Goal: Navigation & Orientation: Understand site structure

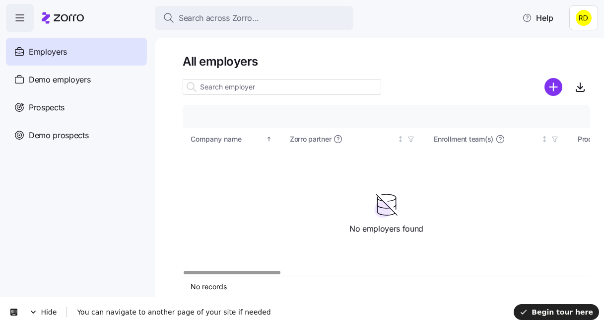
click at [578, 10] on html "Search across Zorro... Help Employers Demo employers Prospects Demo prospects A…" at bounding box center [302, 160] width 604 height 321
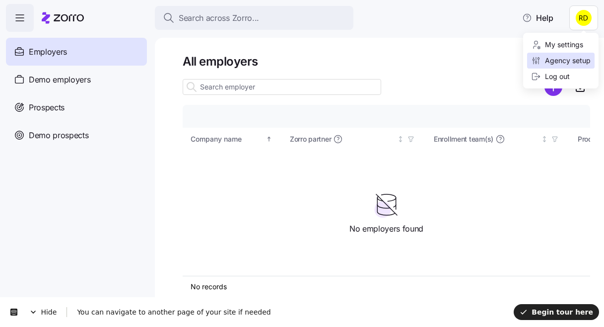
click at [565, 57] on div "Agency setup" at bounding box center [561, 60] width 60 height 11
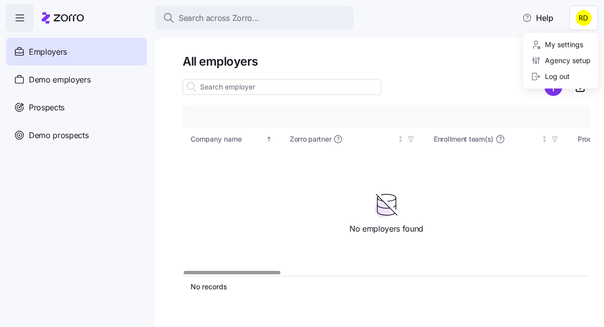
click at [581, 19] on html "Search across Zorro... Help Employers Demo employers Prospects Demo prospects A…" at bounding box center [302, 199] width 604 height 398
click at [477, 59] on html "Search across Zorro... Help Employers Demo employers Prospects Demo prospects A…" at bounding box center [302, 199] width 604 height 398
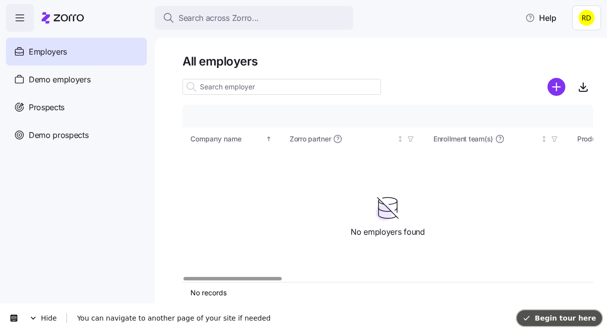
click at [564, 322] on button "Begin tour here" at bounding box center [559, 318] width 85 height 16
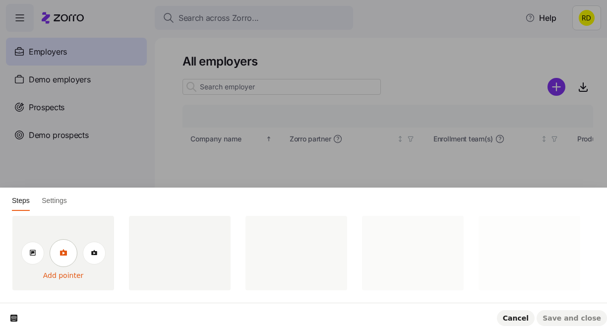
click at [58, 248] on link at bounding box center [64, 253] width 28 height 28
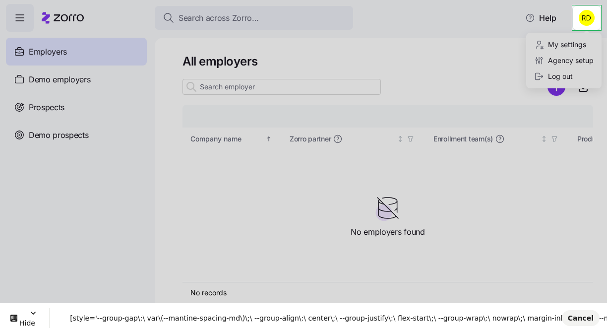
click at [573, 14] on html "Search across Zorro... Help Employers Demo employers Prospects Demo prospects A…" at bounding box center [303, 163] width 607 height 327
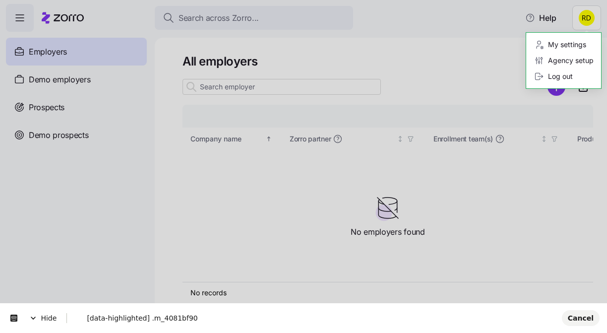
click at [578, 16] on html "Search across Zorro... Help Employers Demo employers Prospects Demo prospects A…" at bounding box center [303, 163] width 607 height 327
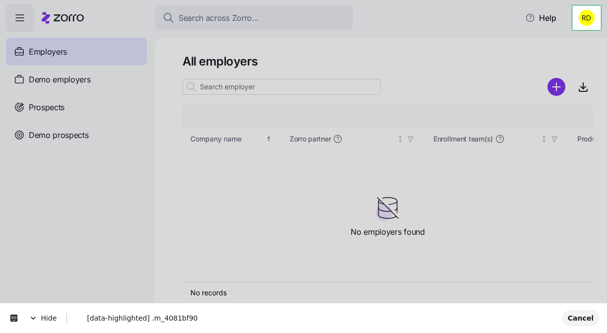
click at [576, 10] on html "Search across Zorro... Help Employers Demo employers Prospects Demo prospects A…" at bounding box center [303, 163] width 607 height 327
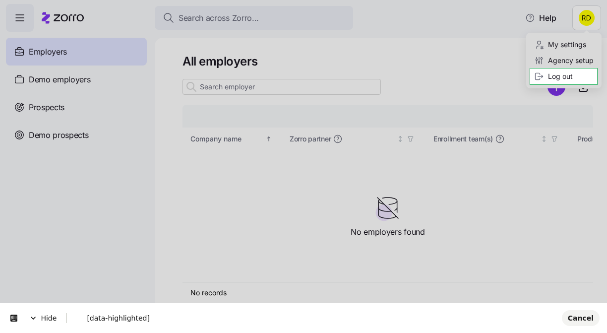
click at [586, 23] on html "Search across Zorro... Help Employers Demo employers Prospects Demo prospects A…" at bounding box center [303, 163] width 607 height 327
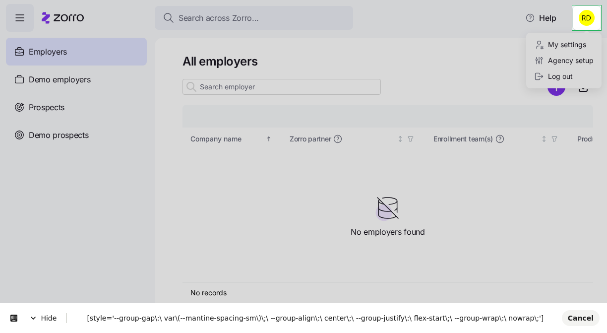
click at [573, 7] on html "Search across Zorro... Help Employers Demo employers Prospects Demo prospects A…" at bounding box center [303, 163] width 607 height 327
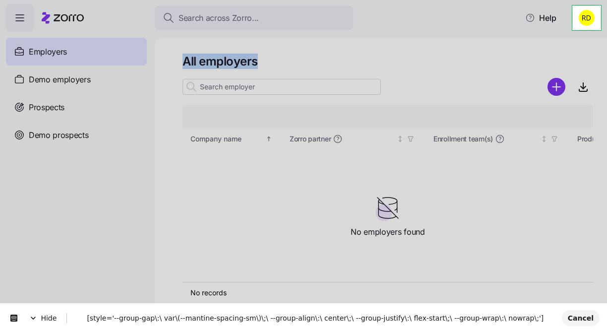
click at [573, 7] on html "Search across Zorro... Help Employers Demo employers Prospects Demo prospects A…" at bounding box center [303, 163] width 607 height 327
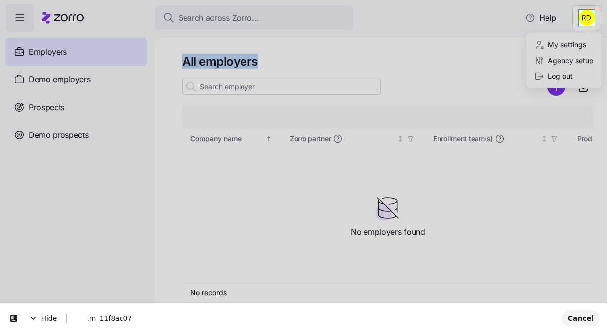
click at [589, 19] on html "Search across Zorro... Help Employers Demo employers Prospects Demo prospects A…" at bounding box center [303, 163] width 607 height 327
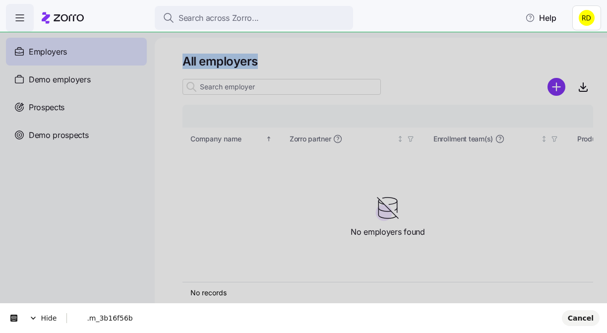
click at [601, 3] on body "Search across Zorro... Help Employers Demo employers Prospects Demo prospects A…" at bounding box center [303, 163] width 607 height 327
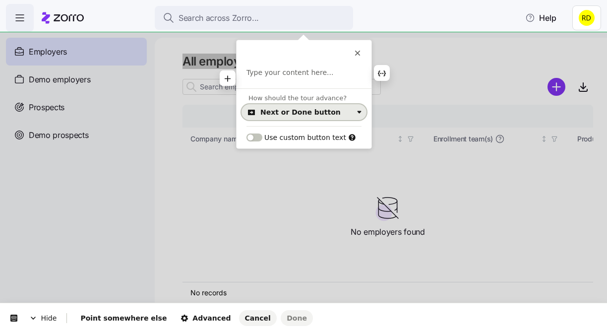
click at [315, 111] on div "Next or Done button" at bounding box center [301, 112] width 80 height 8
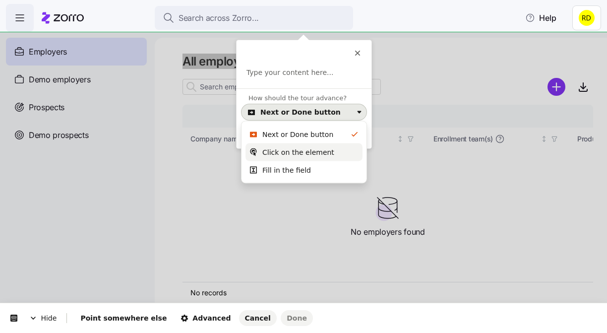
click at [305, 151] on div "Click on the element" at bounding box center [298, 152] width 72 height 10
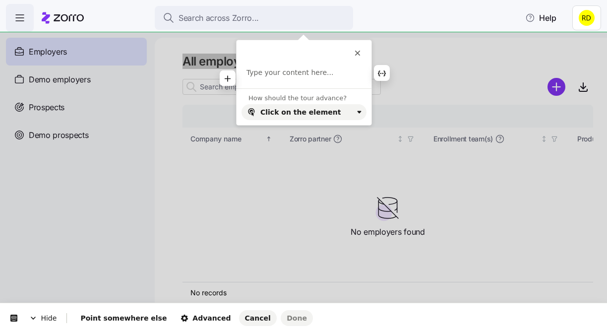
click at [292, 74] on p at bounding box center [304, 73] width 115 height 10
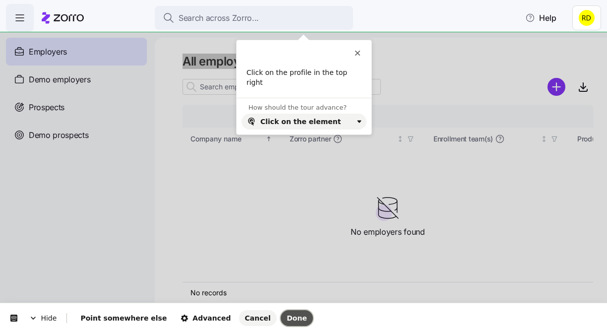
click at [281, 322] on button "Done" at bounding box center [297, 318] width 32 height 16
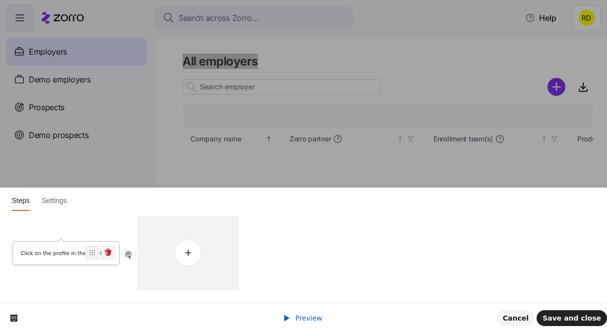
click at [89, 260] on div "Click on the profile in the top right" at bounding box center [66, 255] width 106 height 11
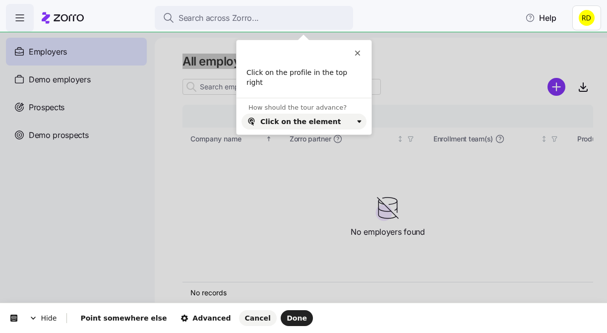
click at [582, 0] on html "Hide Point somewhere else Advanced Cancel Done This button doesn't work while y…" at bounding box center [303, 0] width 607 height 0
click at [584, 0] on html "Hide Point somewhere else Advanced Cancel Done This button doesn't work while y…" at bounding box center [303, 0] width 607 height 0
click at [281, 310] on button "Done" at bounding box center [297, 318] width 32 height 16
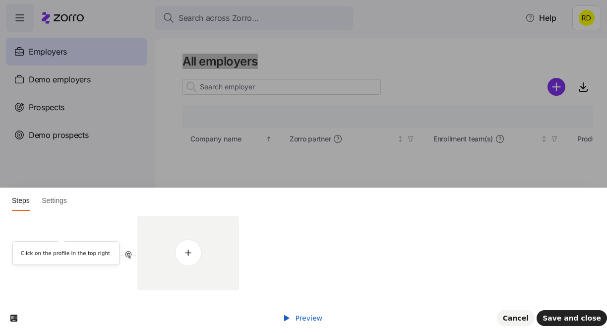
click at [292, 316] on span at bounding box center [288, 318] width 10 height 8
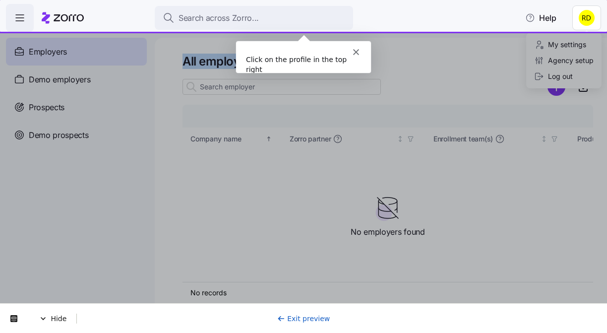
click at [591, 18] on html "Search across Zorro... Help Employers Demo employers Prospects Demo prospects A…" at bounding box center [303, 163] width 607 height 327
click at [353, 47] on div "Intercom messenger" at bounding box center [303, 48] width 135 height 14
click at [358, 18] on html "Search across Zorro... Help Employers Demo employers Prospects Demo prospects A…" at bounding box center [303, 163] width 607 height 327
click at [362, 9] on div "Search across Zorro... Help" at bounding box center [303, 18] width 595 height 28
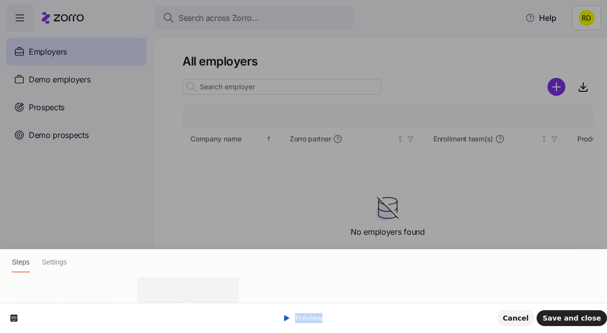
click at [362, 0] on html "Steps Settings Click on the profile in the top right [GEOGRAPHIC_DATA] Cancel S…" at bounding box center [303, 0] width 607 height 0
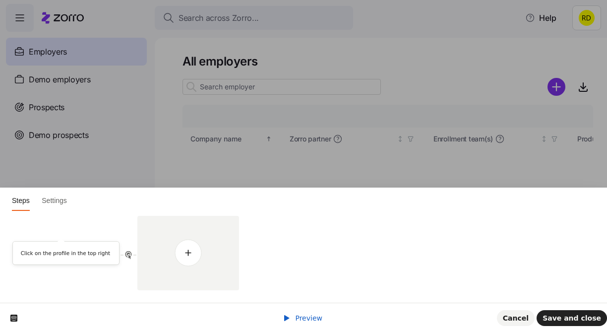
click at [401, 283] on div "Click on the profile in the top right" at bounding box center [303, 257] width 607 height 92
click at [104, 249] on icon at bounding box center [108, 253] width 8 height 8
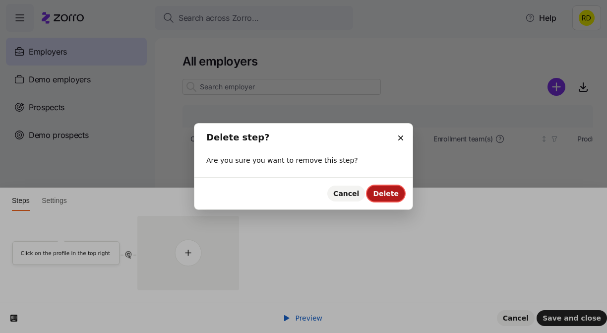
click at [376, 196] on button "Delete" at bounding box center [386, 194] width 38 height 16
